Goal: Transaction & Acquisition: Subscribe to service/newsletter

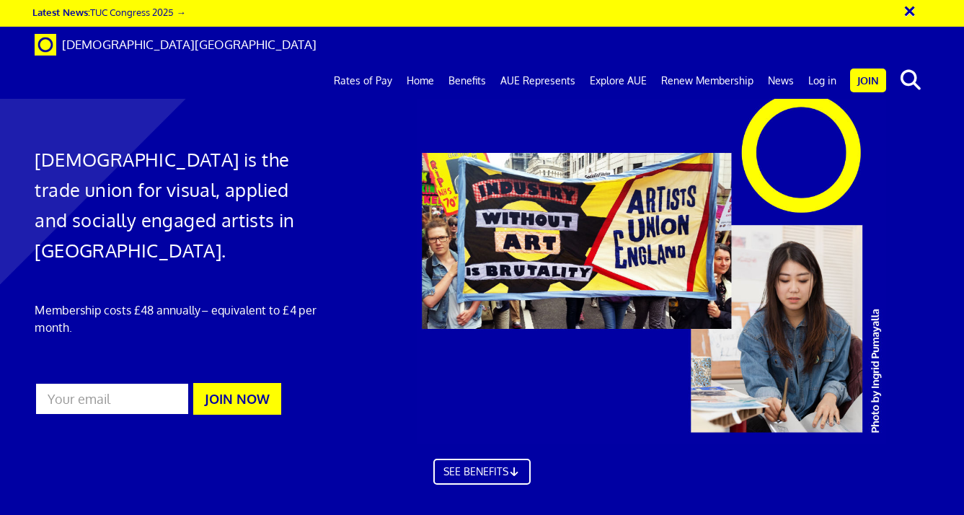
scroll to position [0, 5]
click at [867, 69] on link "Join" at bounding box center [868, 81] width 36 height 24
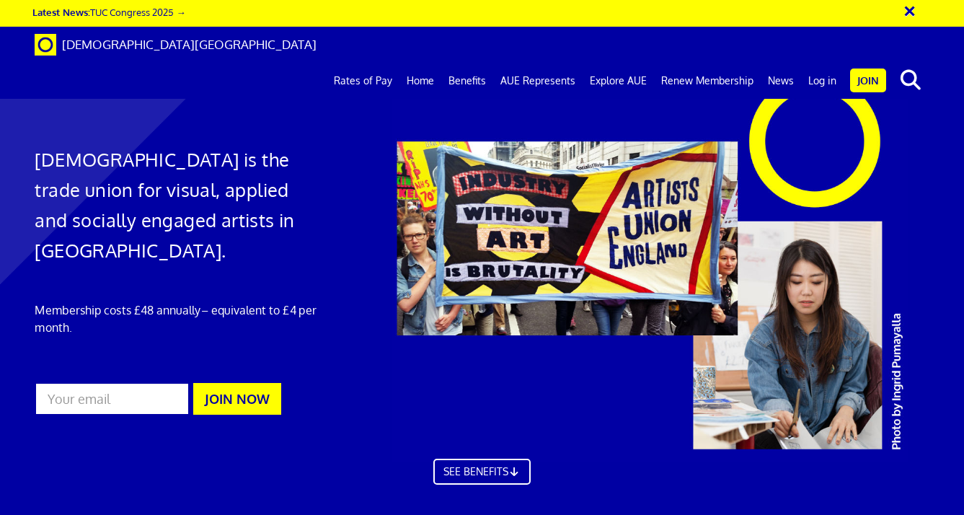
scroll to position [118, 0]
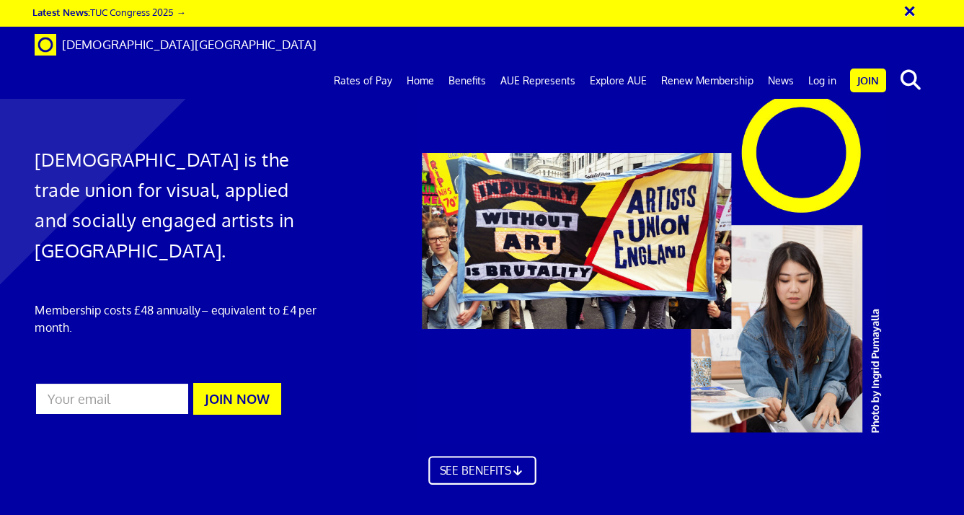
click at [465, 456] on link "SEE BENEFITS" at bounding box center [481, 470] width 107 height 29
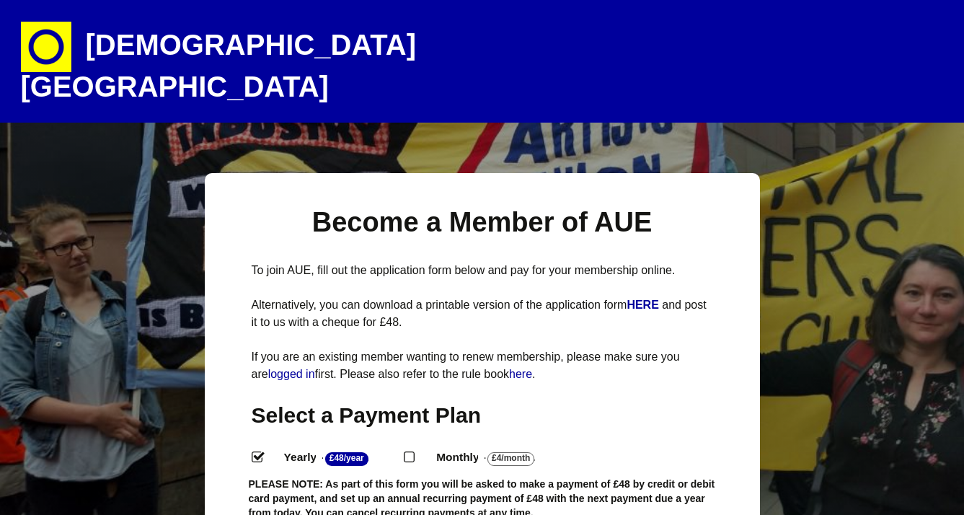
select select
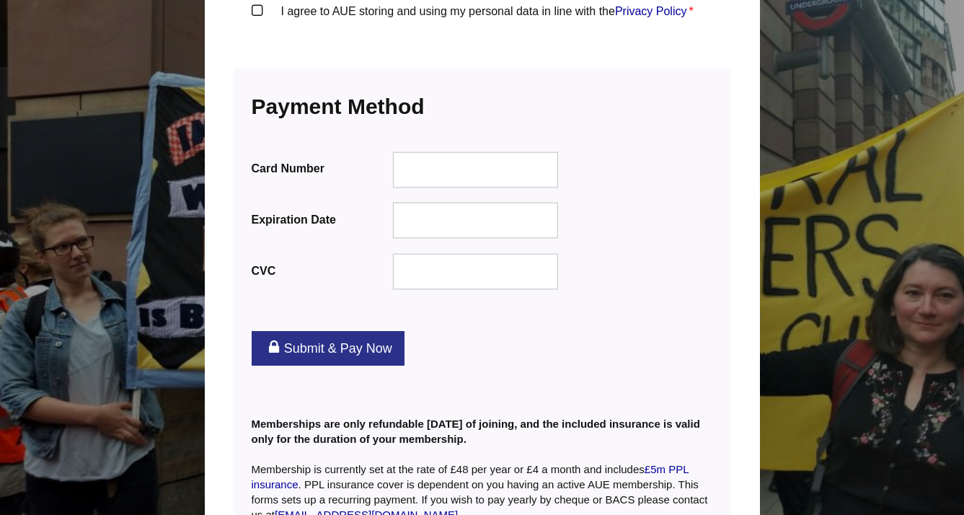
scroll to position [1801, 0]
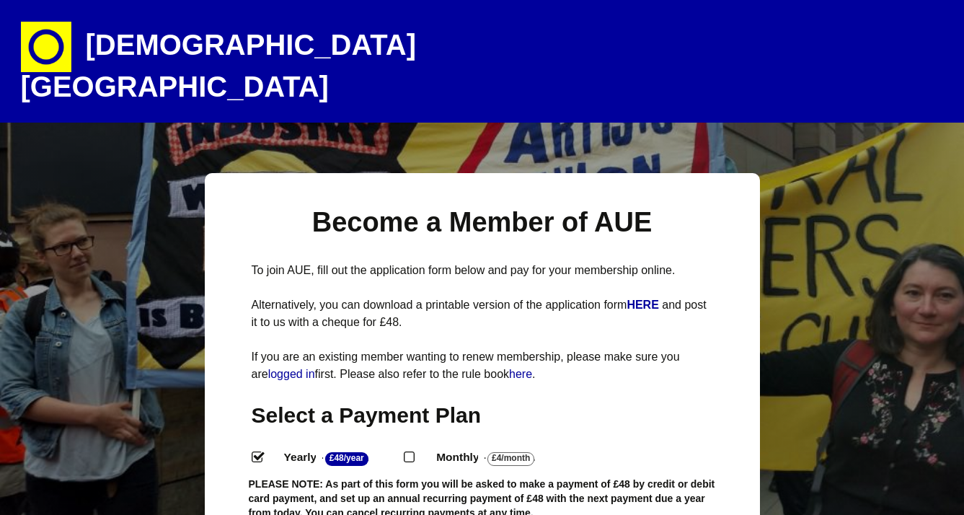
scroll to position [0, 0]
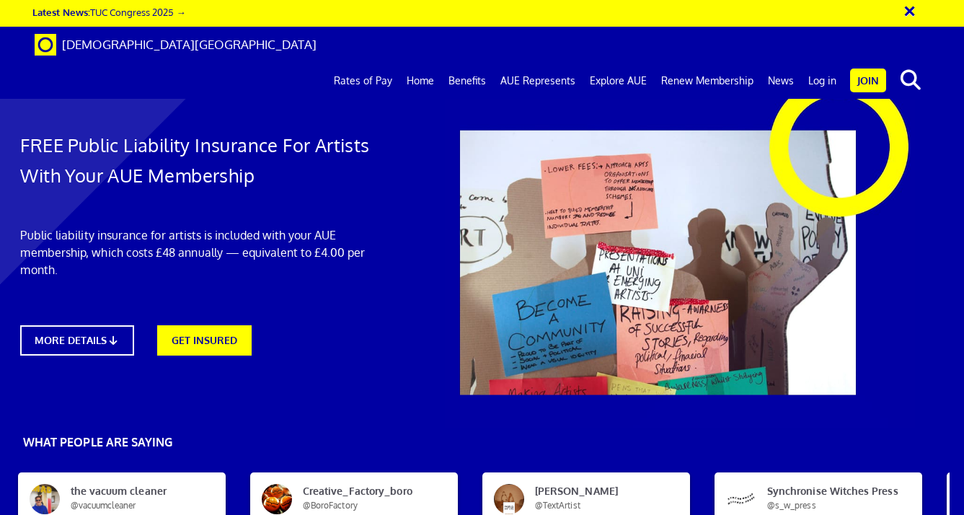
scroll to position [156, 14]
click at [121, 324] on link "MORE DETAILS" at bounding box center [77, 340] width 125 height 33
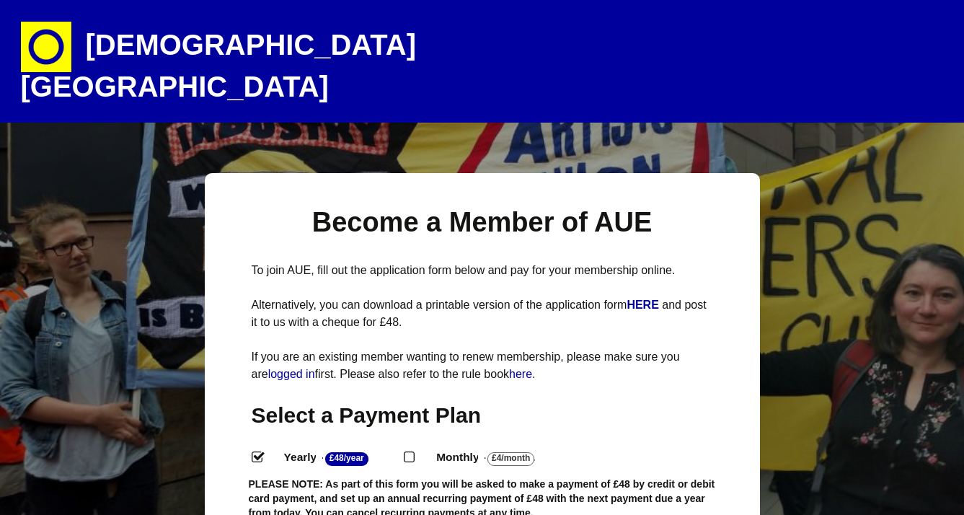
select select
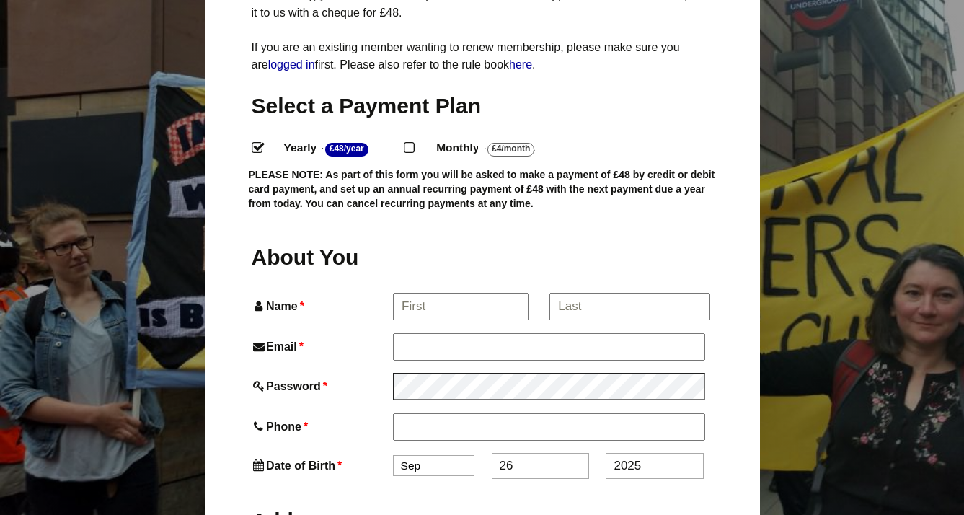
scroll to position [309, 0]
click at [440, 294] on input "Name *" at bounding box center [460, 307] width 134 height 26
type input "Marie"
click at [578, 294] on input "*" at bounding box center [629, 307] width 159 height 26
type input "Greenan"
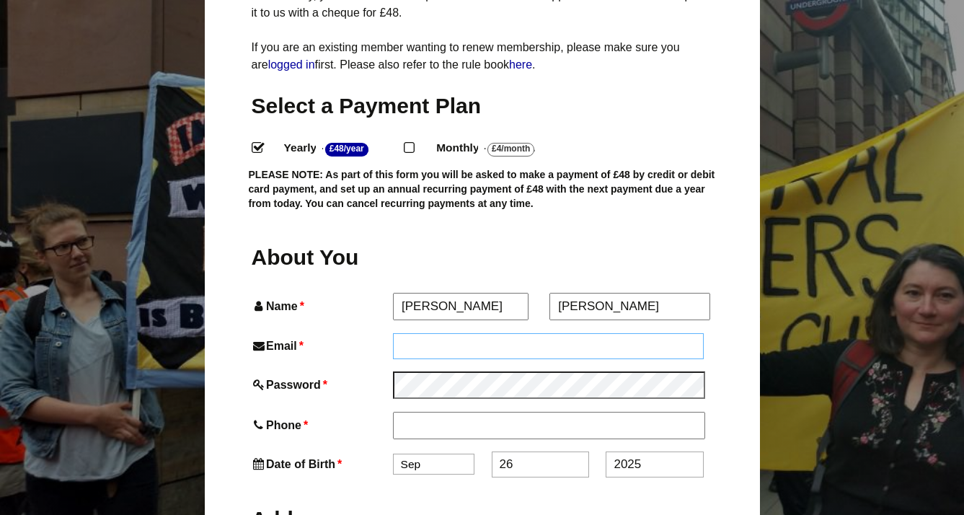
click at [553, 333] on input "Email *" at bounding box center [549, 346] width 312 height 26
type input "info@marieayodele.com"
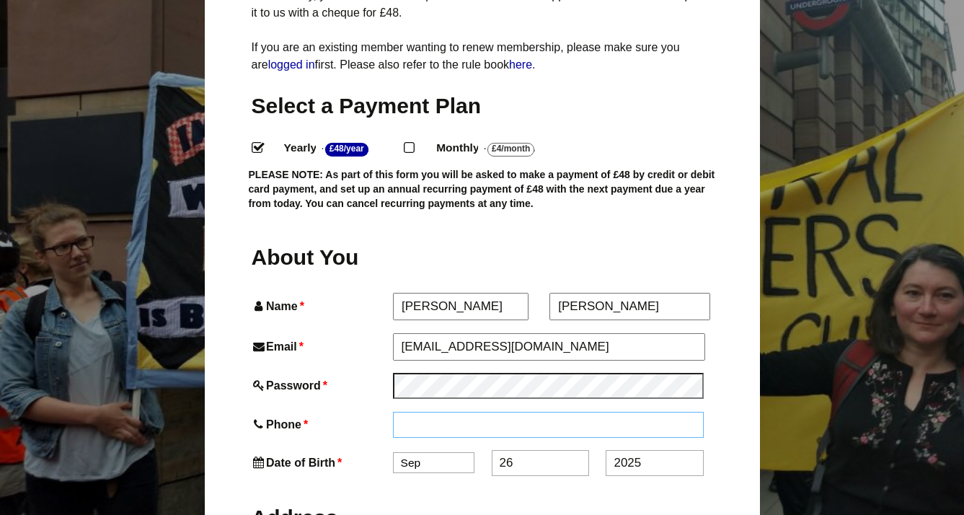
click at [449, 412] on input "Phone *" at bounding box center [549, 425] width 312 height 26
type input "07723634675"
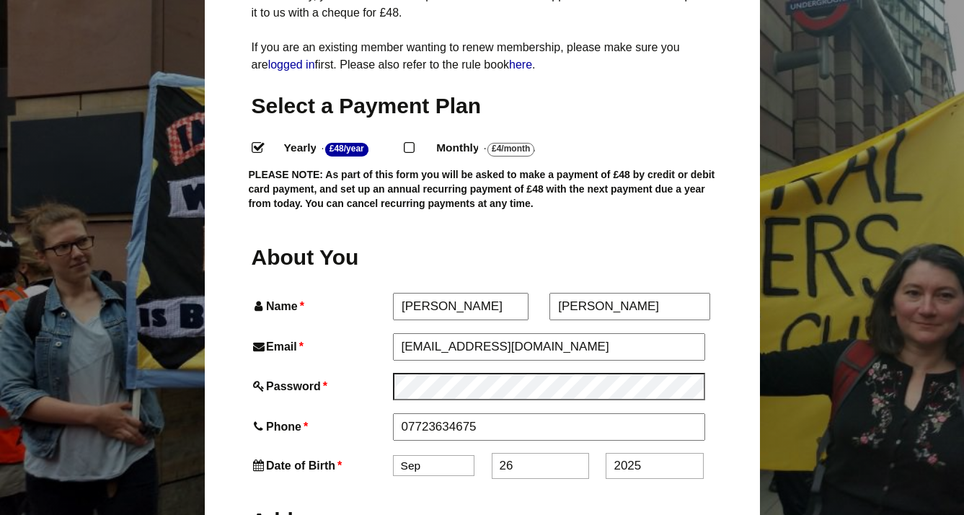
select select "2"
click at [545, 453] on input "26" at bounding box center [540, 466] width 97 height 26
type input "2"
type input "15"
click at [645, 453] on input "2025" at bounding box center [654, 466] width 97 height 26
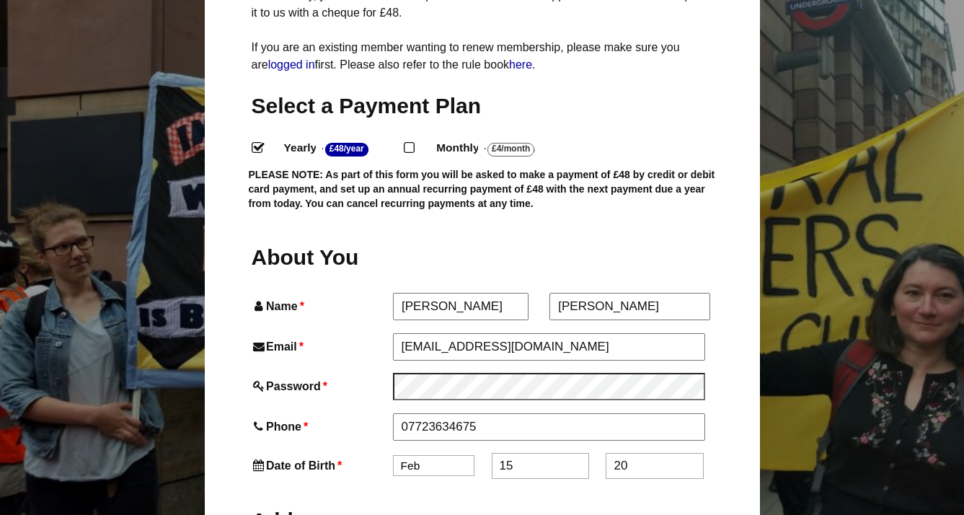
type input "2"
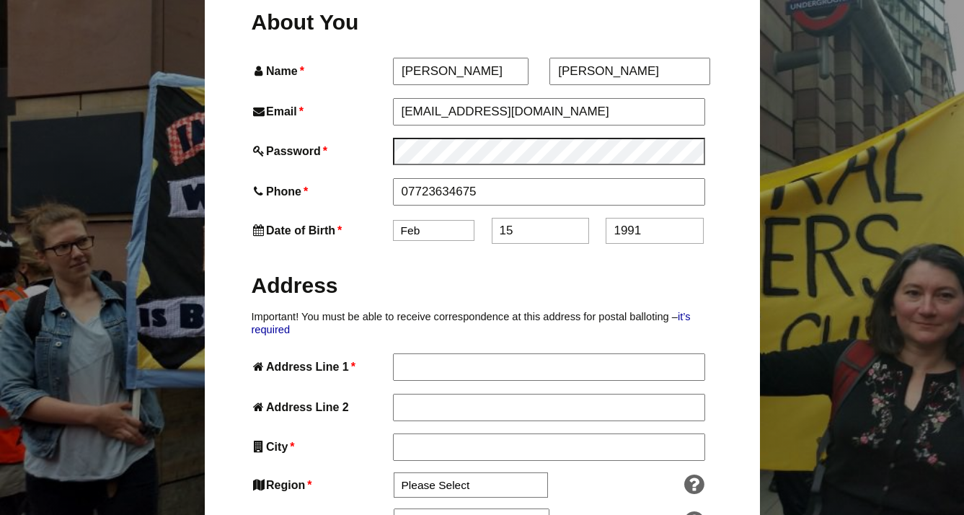
scroll to position [570, 0]
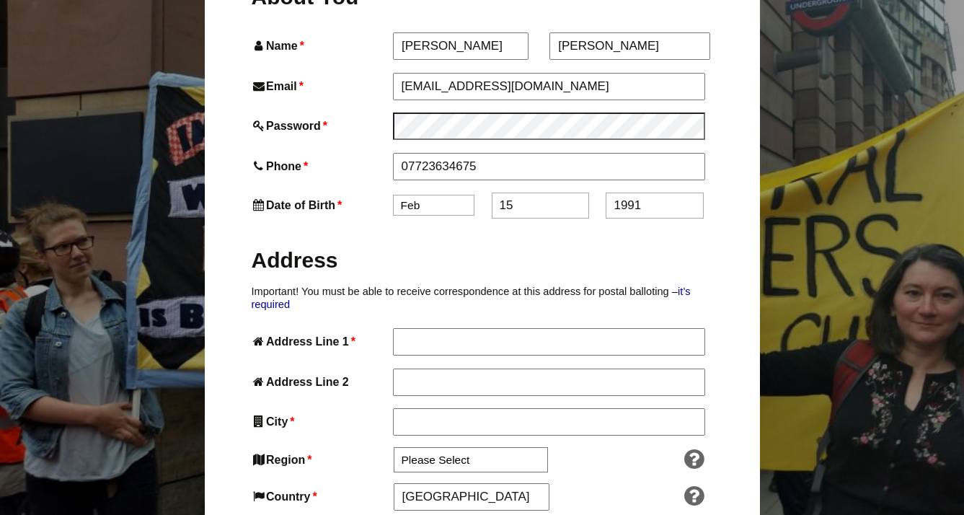
type input "1991"
click at [447, 328] on input "Address Line 1 *" at bounding box center [549, 341] width 312 height 26
type input "19 Stanhope house"
click at [431, 369] on input "Address Line 2" at bounding box center [549, 382] width 312 height 26
type input "d"
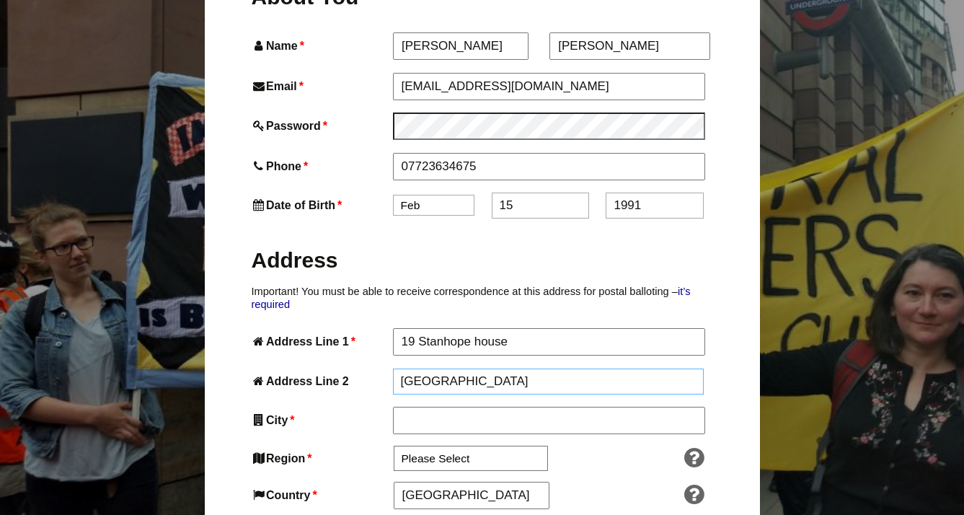
type input "Adolpthus street"
click at [410, 408] on input "City *" at bounding box center [549, 421] width 312 height 26
type input "London"
select select "London"
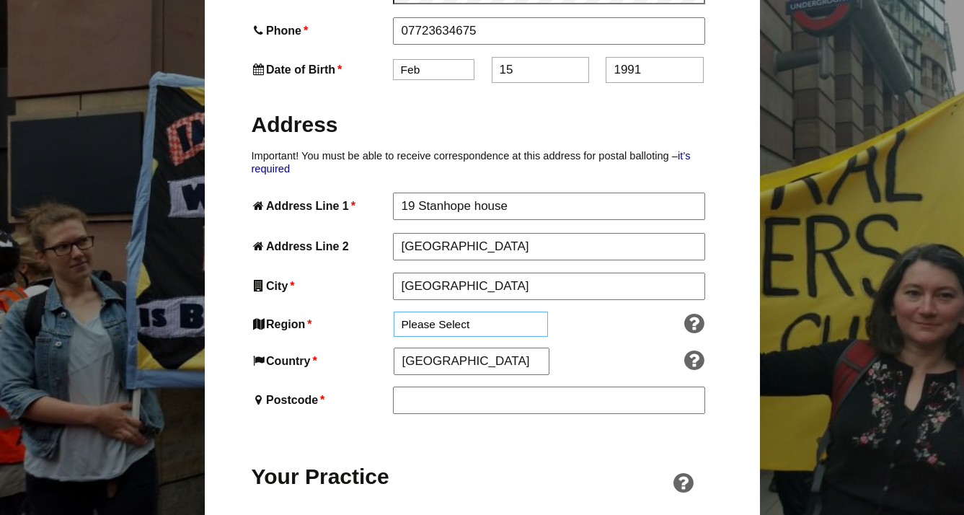
scroll to position [705, 0]
click at [460, 387] on input "Postcode *" at bounding box center [549, 400] width 312 height 26
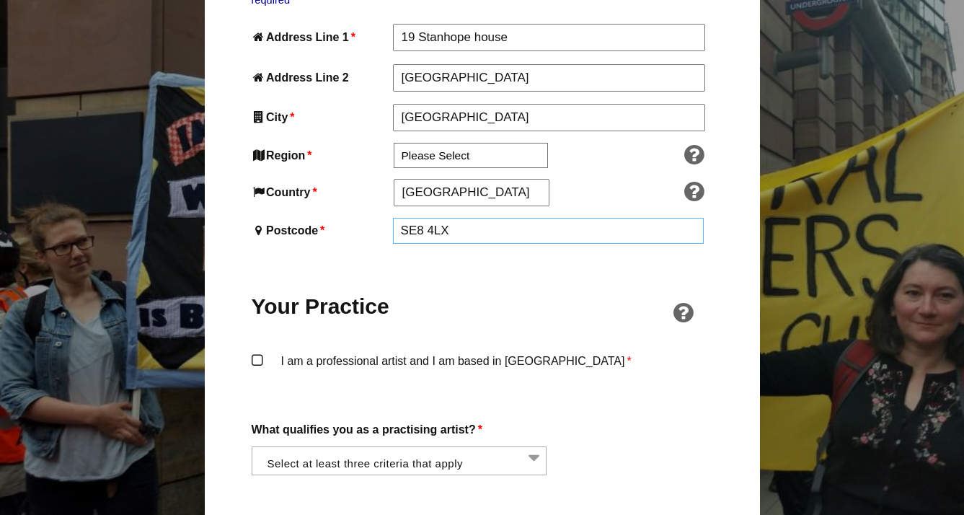
scroll to position [874, 0]
type input "SE8 4LX"
click at [260, 353] on label "I am a professional artist and I am based in England *" at bounding box center [483, 374] width 462 height 43
click at [0, 0] on input "I am a professional artist and I am based in England *" at bounding box center [0, 0] width 0 height 0
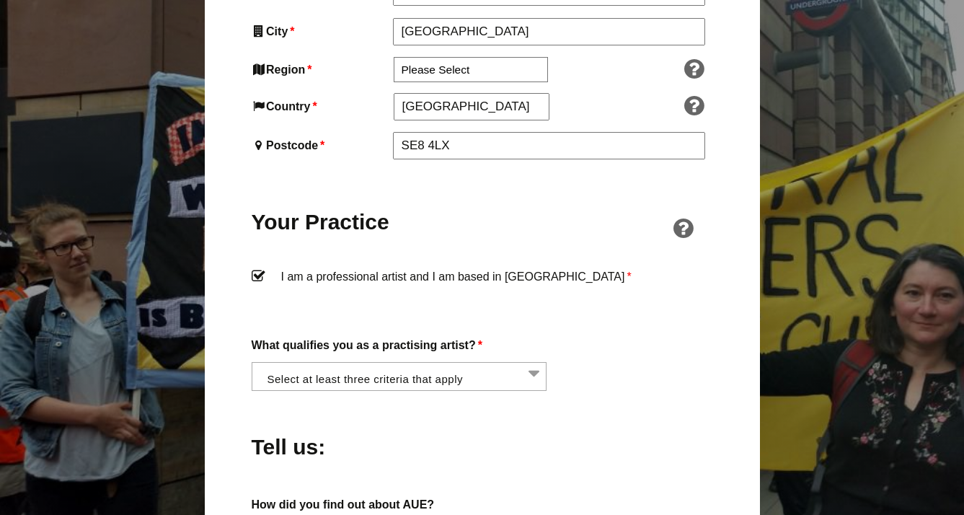
scroll to position [960, 0]
click at [519, 363] on li at bounding box center [404, 375] width 296 height 25
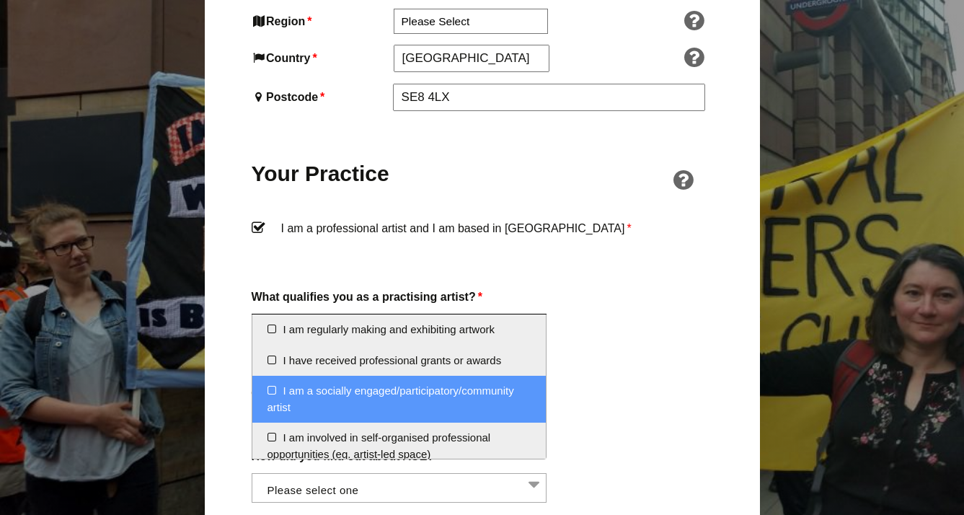
scroll to position [1008, 0]
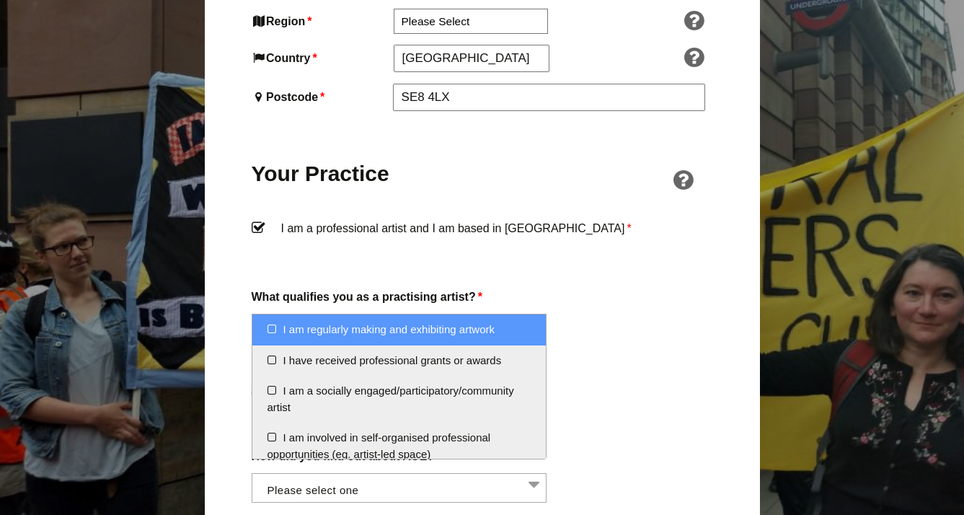
click at [494, 330] on li "I am regularly making and exhibiting artwork" at bounding box center [399, 330] width 294 height 31
select select "regularly_making_and_exhibiting_artwork"
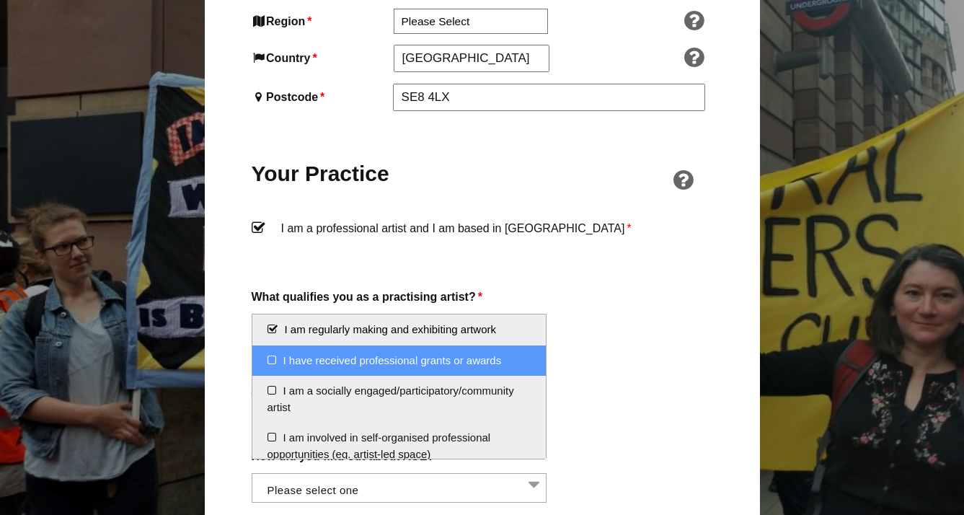
click at [430, 351] on li "I have received professional grants or awards" at bounding box center [399, 361] width 294 height 31
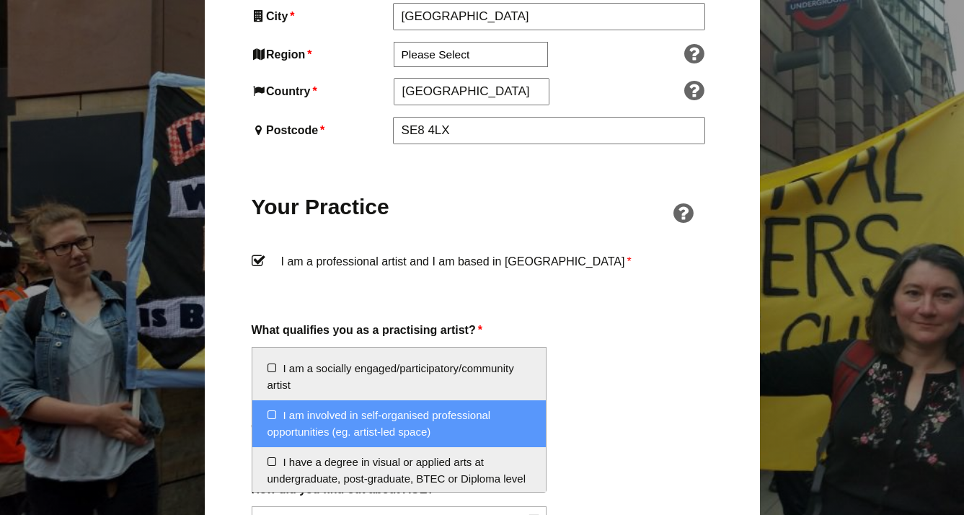
scroll to position [51, 0]
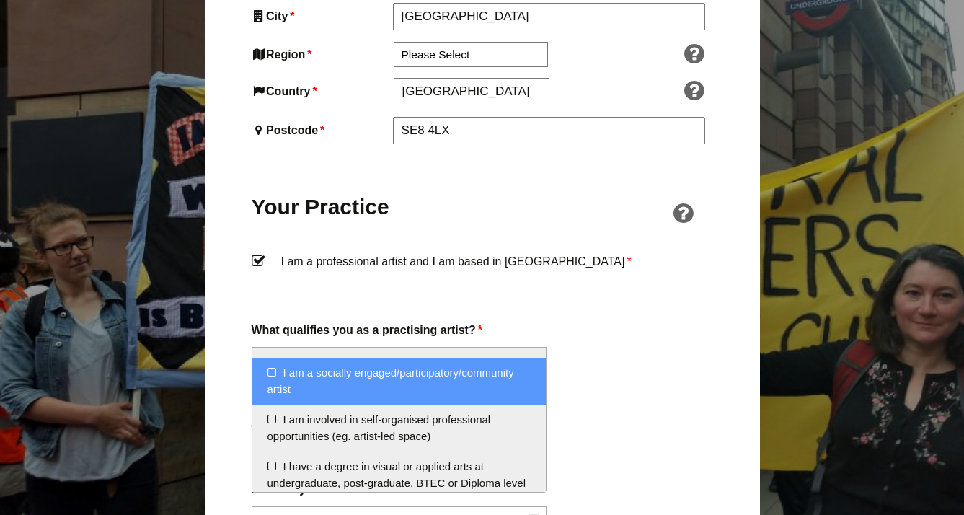
click at [487, 390] on li "I am a socially engaged/participatory/community artist" at bounding box center [399, 381] width 294 height 47
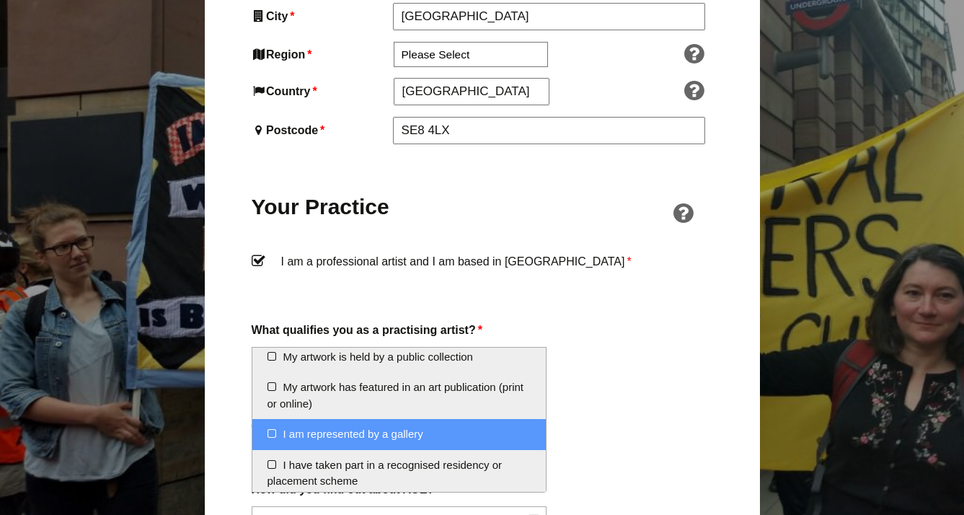
scroll to position [238, 0]
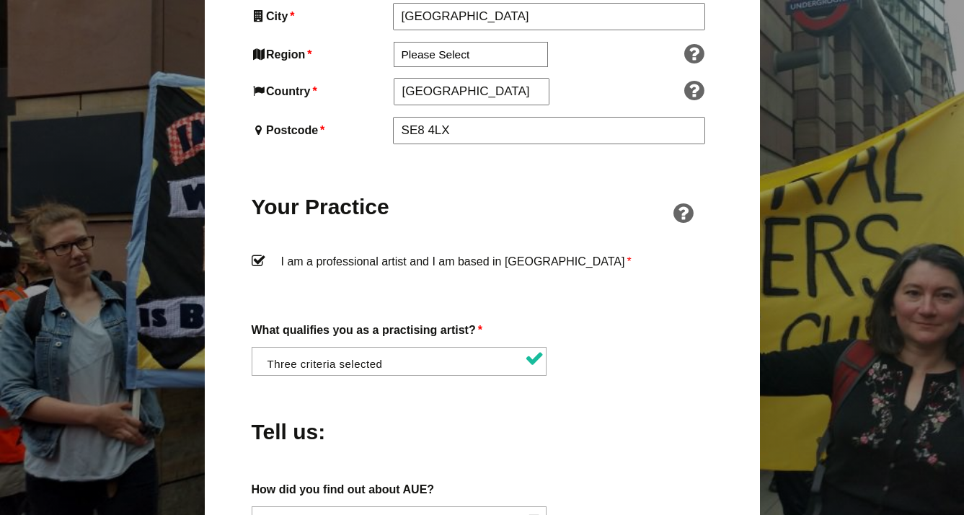
click at [610, 436] on div "Tell us:" at bounding box center [483, 428] width 462 height 79
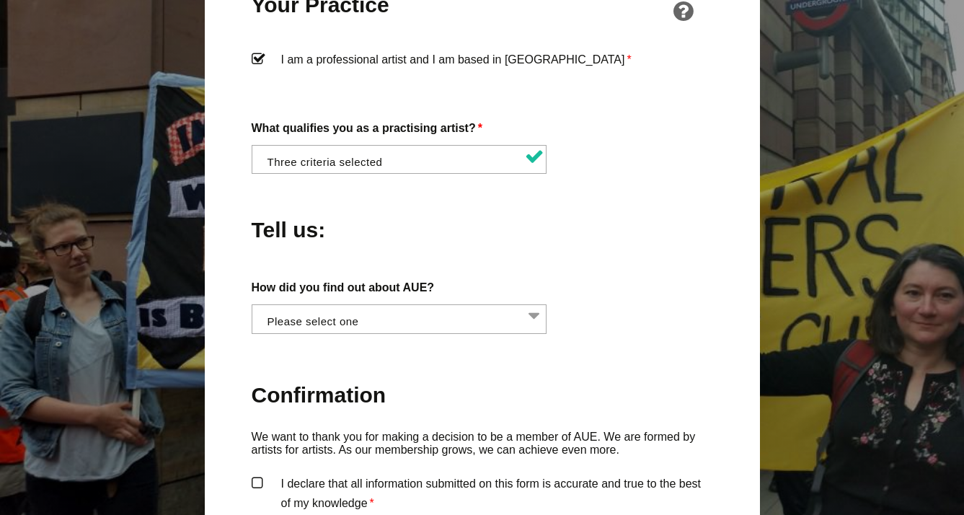
scroll to position [1180, 0]
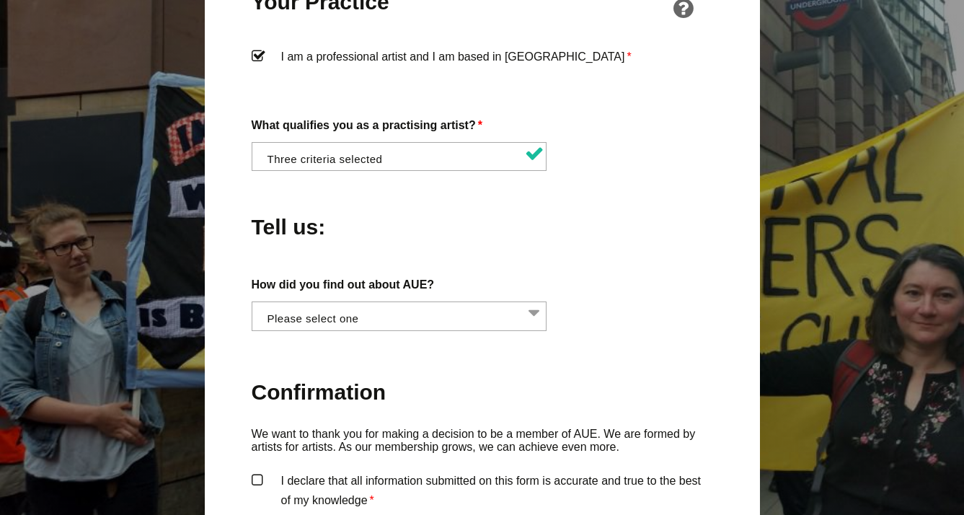
click at [539, 302] on li at bounding box center [404, 314] width 296 height 25
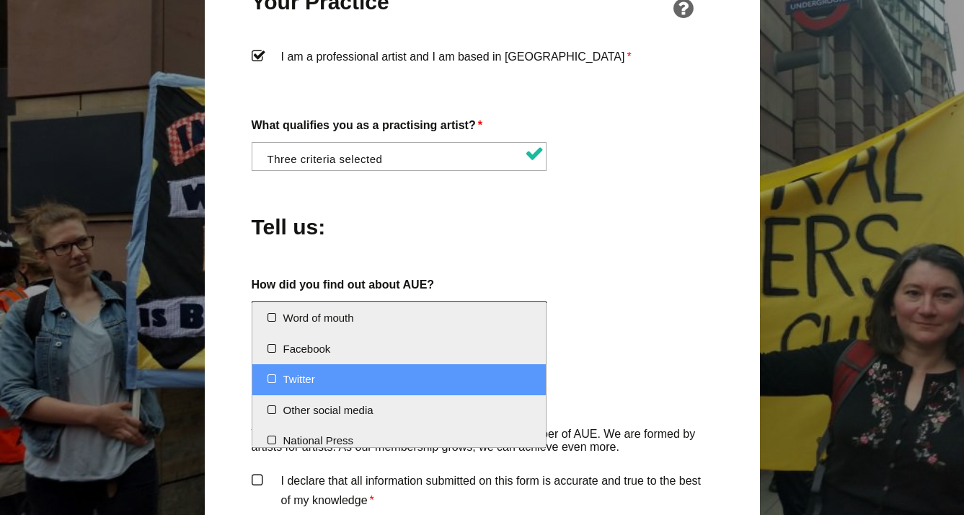
scroll to position [0, 0]
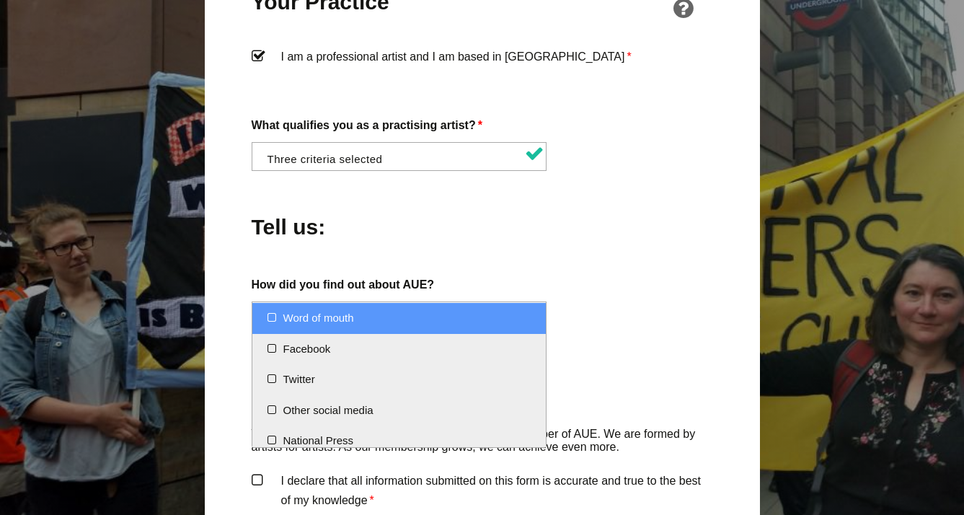
select select "Word of mouth"
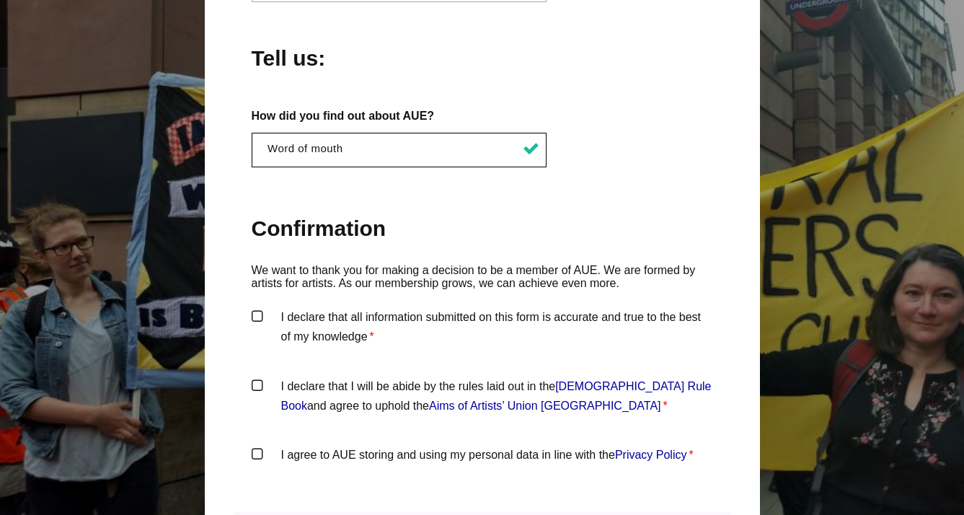
scroll to position [1349, 0]
click at [259, 307] on label "I declare that all information submitted on this form is accurate and true to t…" at bounding box center [483, 328] width 462 height 43
click at [0, 0] on input "I declare that all information submitted on this form is accurate and true to t…" at bounding box center [0, 0] width 0 height 0
click at [263, 377] on label "I declare that I will be abide by the rules laid out in the Artists' Union Engl…" at bounding box center [483, 398] width 462 height 43
click at [0, 0] on input "I declare that I will be abide by the rules laid out in the Artists' Union Engl…" at bounding box center [0, 0] width 0 height 0
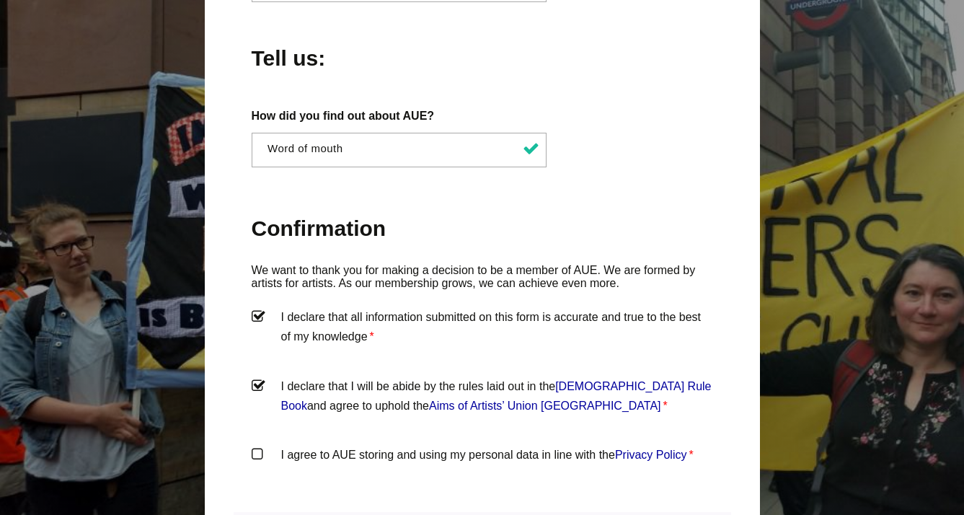
click at [256, 445] on label "I agree to AUE storing and using my personal data in line with the Privacy Poli…" at bounding box center [483, 466] width 462 height 43
click at [0, 0] on input "I agree to AUE storing and using my personal data in line with the Privacy Poli…" at bounding box center [0, 0] width 0 height 0
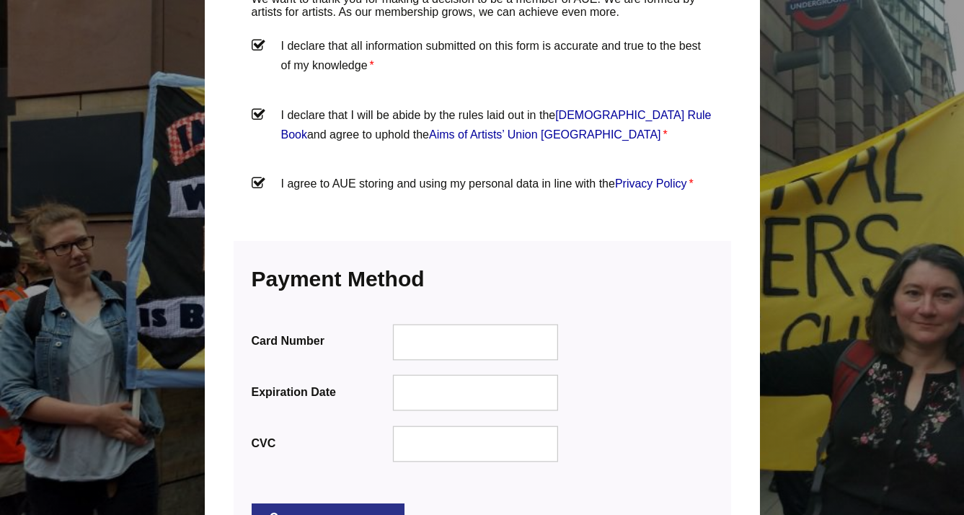
scroll to position [1626, 0]
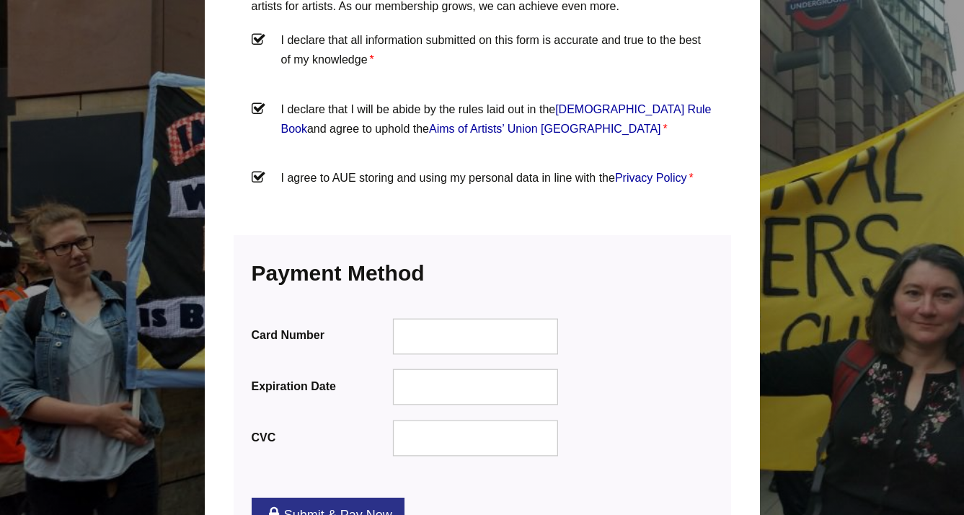
click at [651, 418] on div "CVC" at bounding box center [483, 438] width 462 height 40
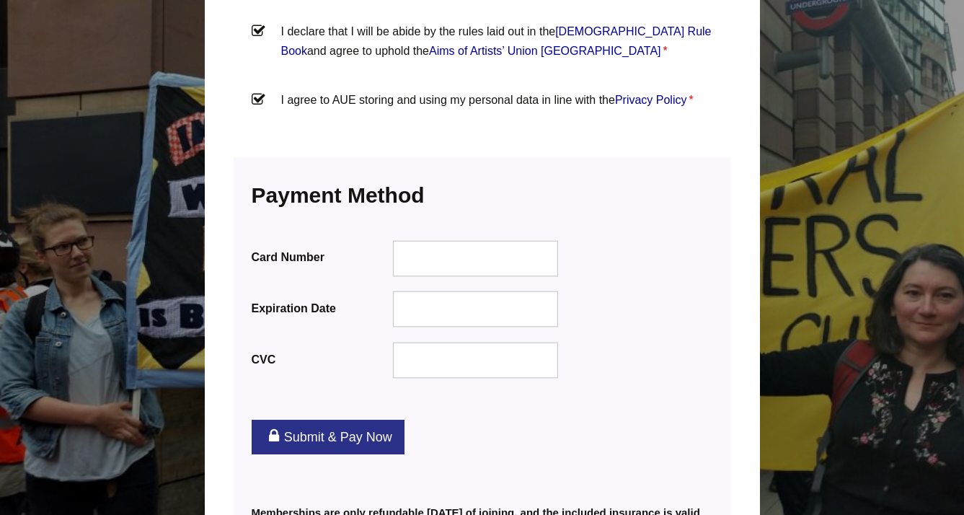
scroll to position [1705, 0]
click at [347, 419] on link "Submit & Pay Now" at bounding box center [328, 436] width 153 height 35
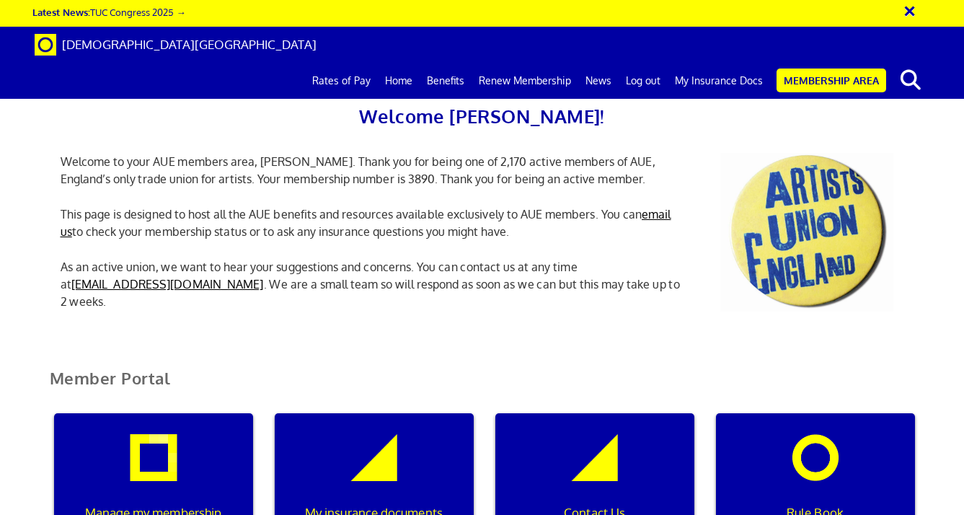
scroll to position [295, 0]
click at [418, 504] on p "My insurance documents" at bounding box center [373, 513] width 179 height 19
click at [384, 504] on p "My insurance documents" at bounding box center [373, 513] width 179 height 19
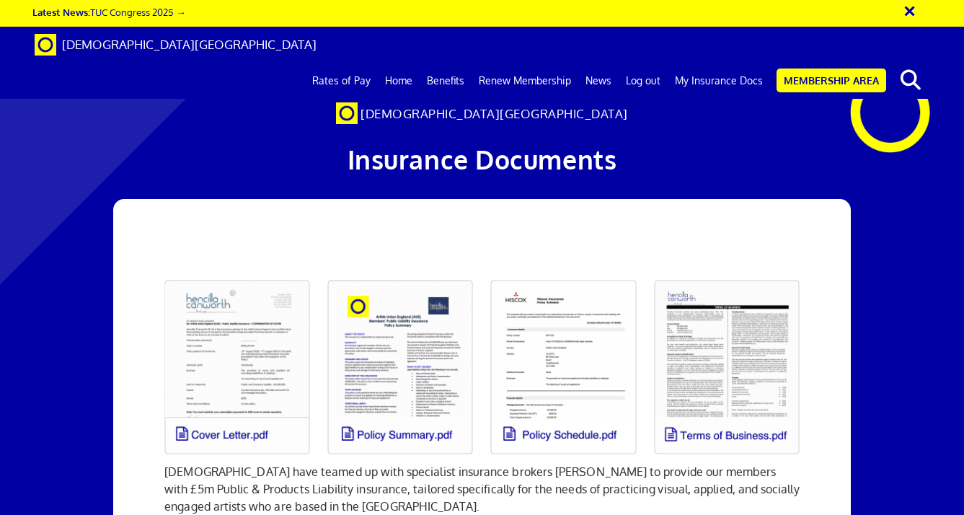
scroll to position [159, 0]
click at [246, 281] on link at bounding box center [237, 367] width 163 height 192
click at [566, 280] on link at bounding box center [563, 367] width 163 height 192
